Goal: Task Accomplishment & Management: Manage account settings

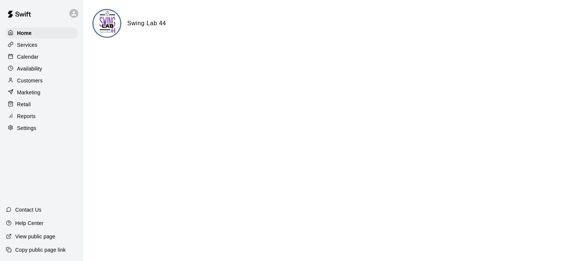
click at [34, 58] on p "Calendar" at bounding box center [28, 56] width 22 height 7
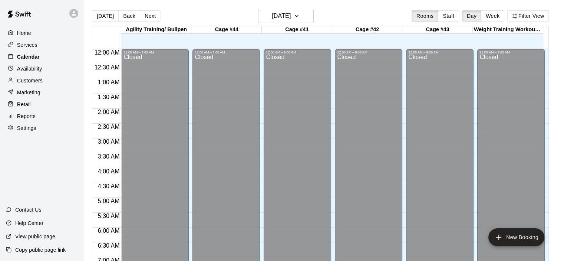
scroll to position [357, 0]
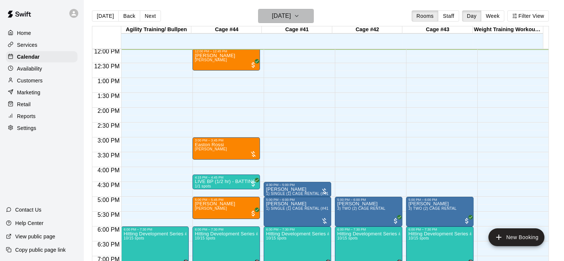
click at [300, 13] on icon "button" at bounding box center [297, 16] width 6 height 9
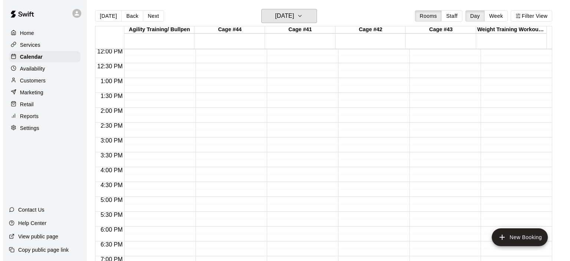
scroll to position [246, 0]
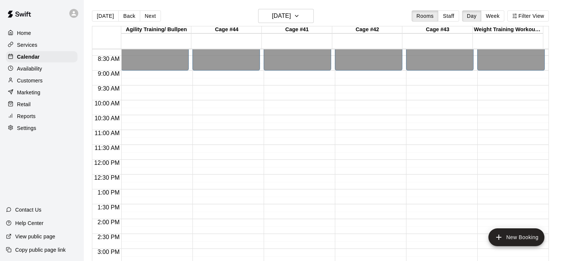
click at [210, 136] on div "12:00 AM – 9:00 AM Closed 10:00 PM – 11:59 PM Closed" at bounding box center [227, 159] width 68 height 712
click at [208, 149] on li "[PERSON_NAME]" at bounding box center [124, 145] width 170 height 7
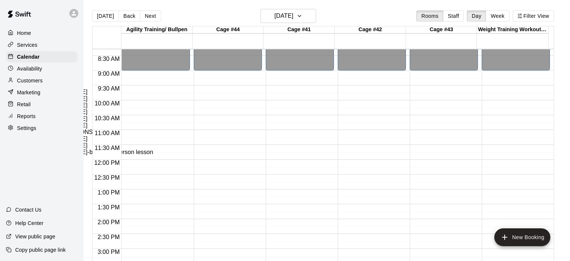
type input "**********"
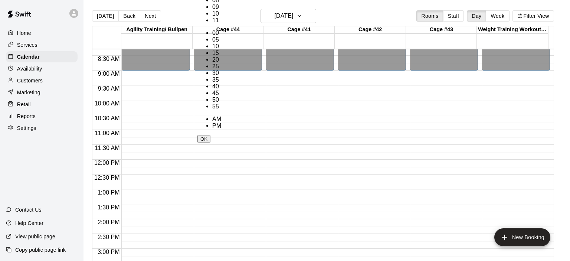
scroll to position [87, 0]
click at [221, 90] on li "45" at bounding box center [216, 93] width 9 height 7
type input "********"
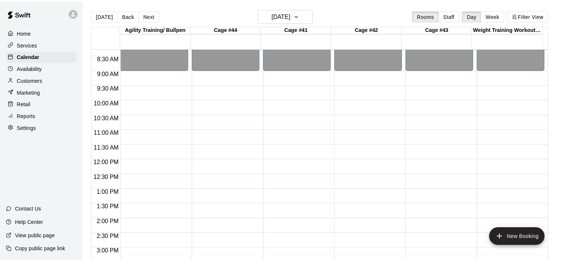
scroll to position [140, 0]
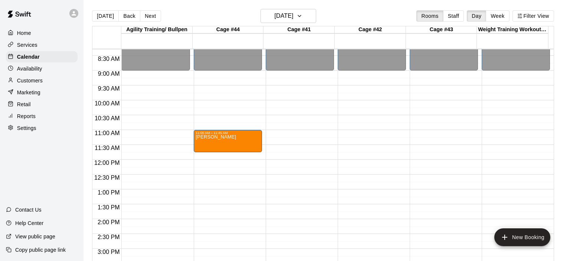
type input "*"
click at [300, 17] on icon "button" at bounding box center [297, 16] width 6 height 9
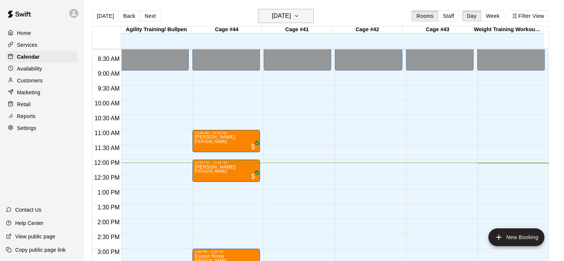
click at [300, 17] on icon "button" at bounding box center [297, 16] width 6 height 9
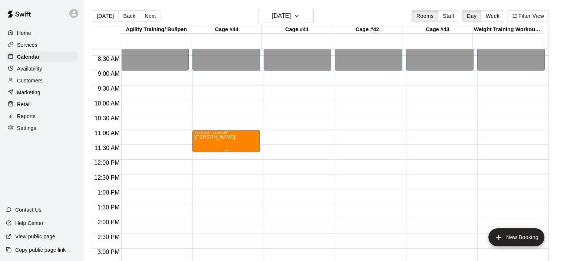
click at [219, 137] on p "[PERSON_NAME]" at bounding box center [215, 137] width 40 height 0
click at [39, 81] on p "Customers" at bounding box center [30, 80] width 26 height 7
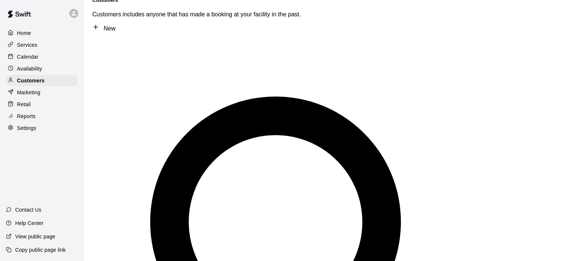
scroll to position [37, 0]
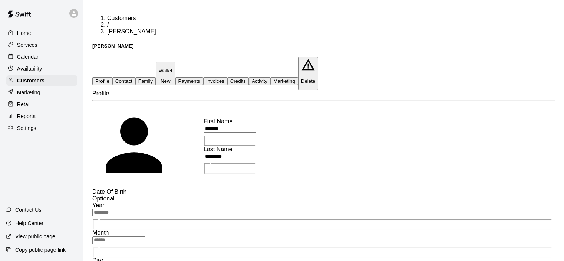
click at [156, 77] on button "Family" at bounding box center [145, 81] width 20 height 8
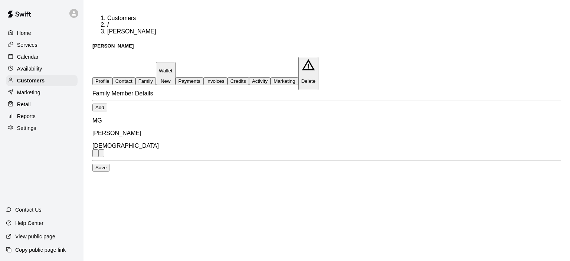
click at [29, 57] on p "Calendar" at bounding box center [28, 56] width 22 height 7
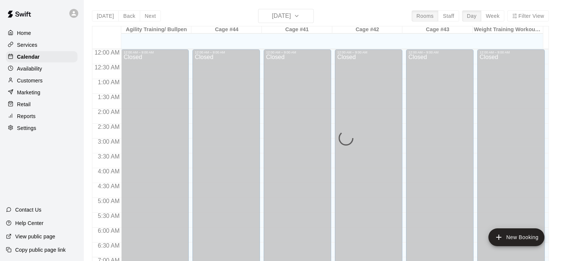
scroll to position [359, 0]
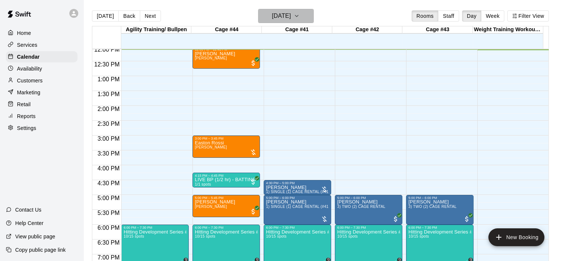
click at [300, 14] on icon "button" at bounding box center [297, 16] width 6 height 9
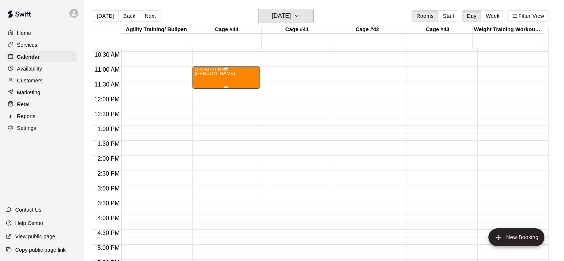
scroll to position [248, 0]
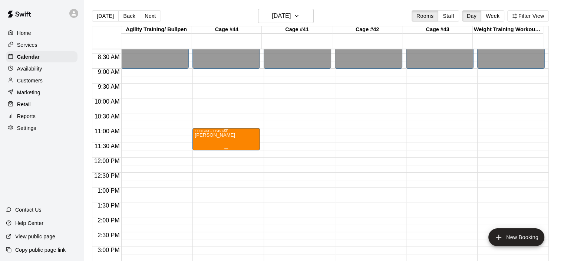
click at [237, 140] on div "[PERSON_NAME]" at bounding box center [226, 263] width 63 height 261
type input "****"
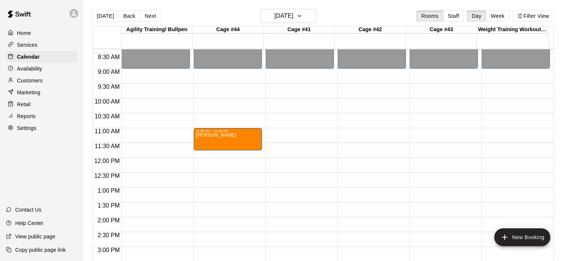
type input "*"
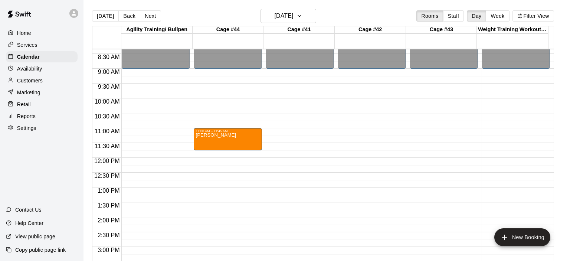
click at [300, 16] on icon "button" at bounding box center [297, 16] width 6 height 9
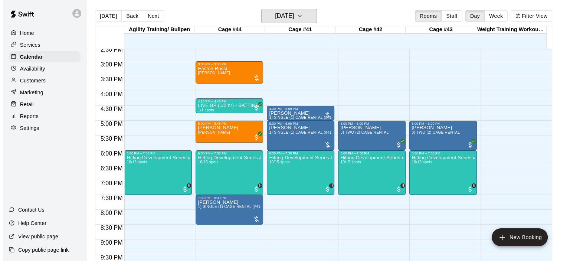
scroll to position [396, 0]
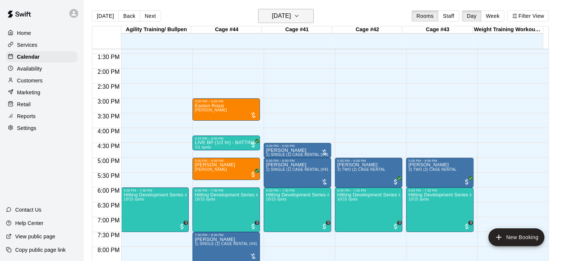
click at [300, 14] on icon "button" at bounding box center [297, 16] width 6 height 9
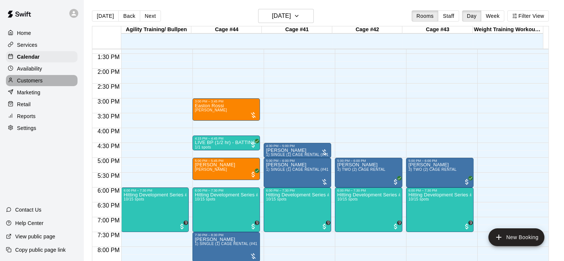
click at [39, 83] on p "Customers" at bounding box center [30, 80] width 26 height 7
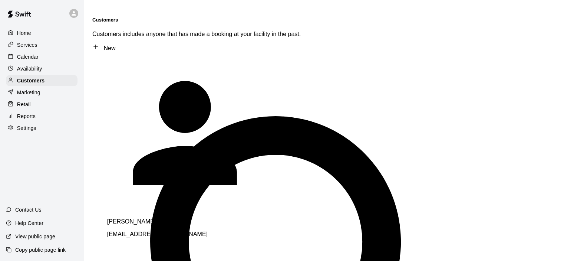
type input "*******"
click at [148, 231] on span "[EMAIL_ADDRESS][DOMAIN_NAME]" at bounding box center [157, 234] width 101 height 6
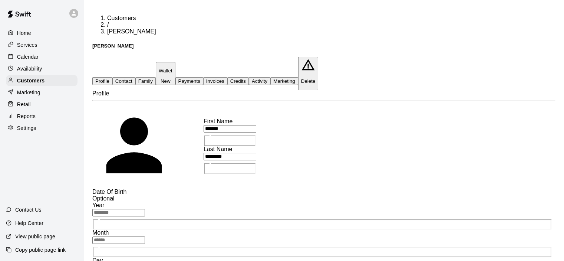
click at [203, 77] on button "Payments" at bounding box center [189, 81] width 28 height 8
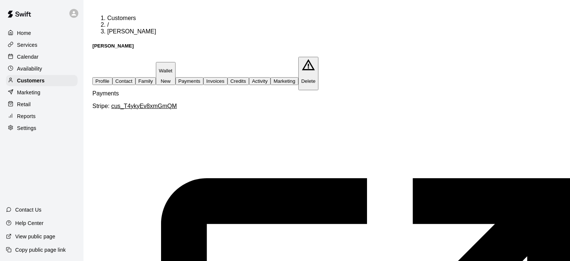
type input "******"
click at [89, 132] on li "Packages" at bounding box center [56, 128] width 65 height 7
type input "********"
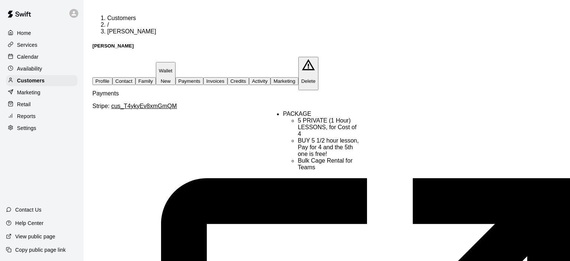
click at [319, 133] on li "5 PRIVATE (1 Hour) LESSONS, for Cost of 4" at bounding box center [329, 127] width 63 height 20
type input "**********"
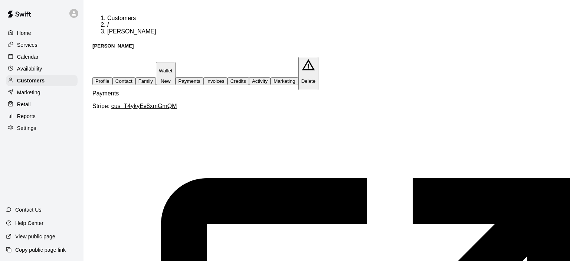
type textarea "**********"
type input "*"
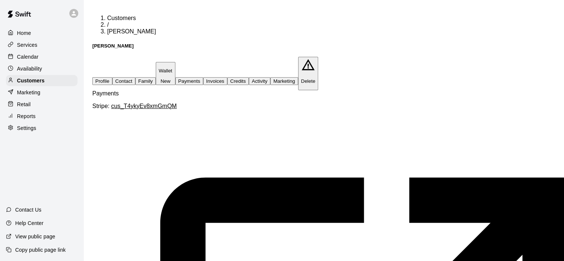
click at [27, 120] on p "Reports" at bounding box center [26, 115] width 19 height 7
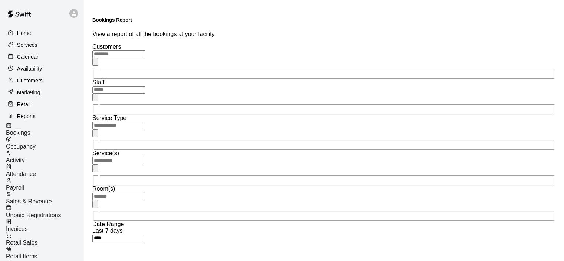
click at [44, 198] on span "Sales & Revenue" at bounding box center [29, 201] width 46 height 6
